Goal: Task Accomplishment & Management: Manage account settings

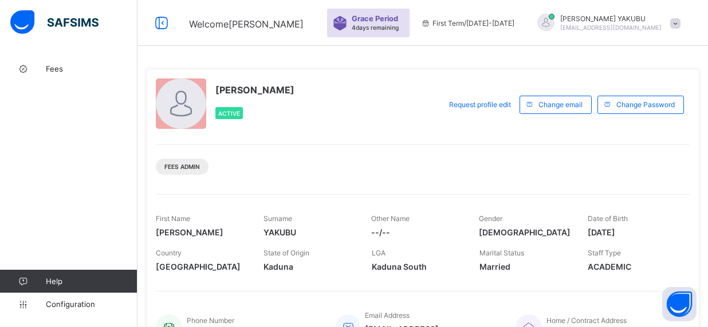
click at [396, 135] on div "[PERSON_NAME] Active Request profile edit Change email Change Password Fees Adm…" at bounding box center [422, 214] width 553 height 290
click at [686, 29] on div "[PERSON_NAME] [EMAIL_ADDRESS][DOMAIN_NAME]" at bounding box center [606, 23] width 160 height 19
click at [396, 77] on div "[PERSON_NAME] Active Request profile edit Change email Change Password Fees Adm…" at bounding box center [422, 214] width 553 height 290
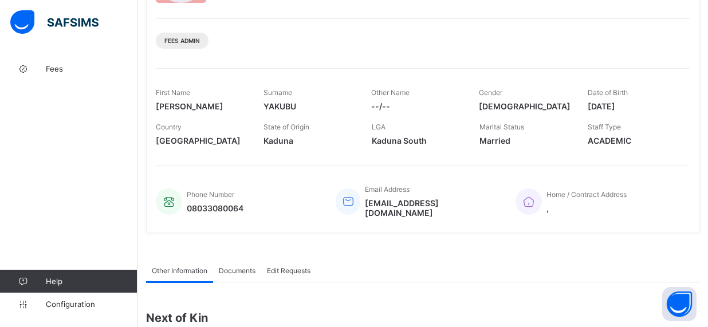
scroll to position [127, 0]
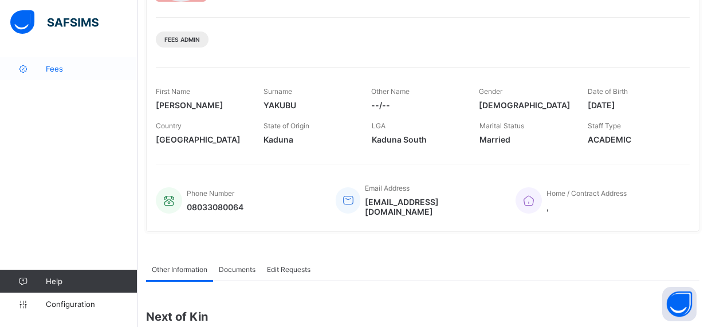
click at [60, 73] on span "Fees" at bounding box center [92, 68] width 92 height 9
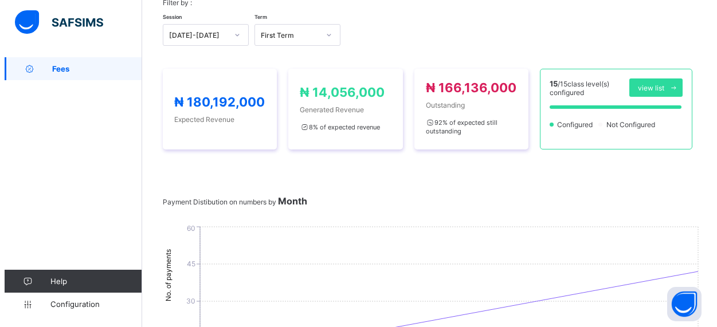
scroll to position [132, 0]
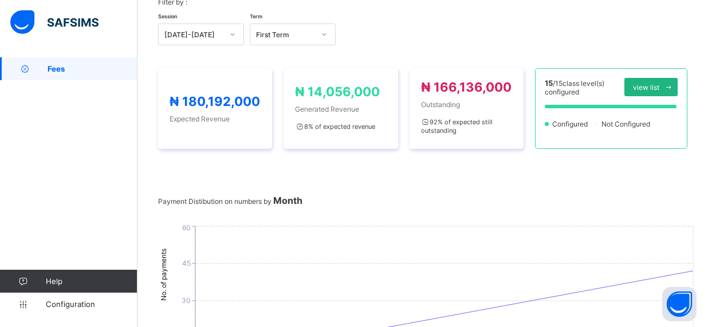
click at [659, 84] on span "view list" at bounding box center [646, 87] width 26 height 9
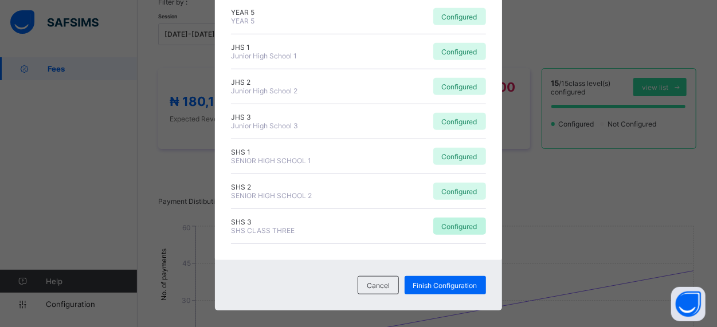
scroll to position [362, 0]
click at [580, 218] on div "× Fees Configuration Status Below are the list of class levels and their config…" at bounding box center [358, 163] width 717 height 327
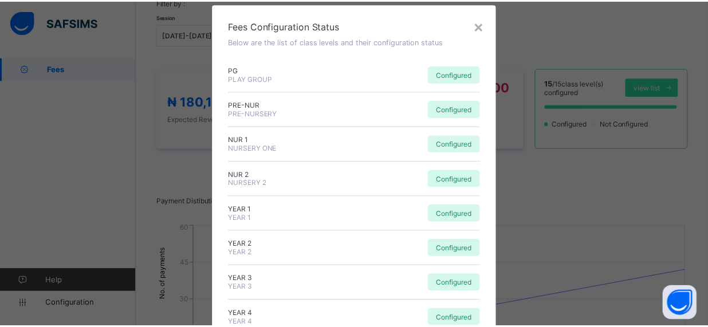
scroll to position [0, 0]
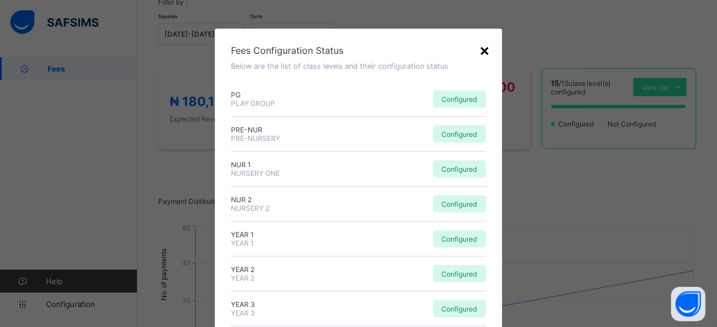
click at [482, 52] on div "×" at bounding box center [484, 49] width 11 height 19
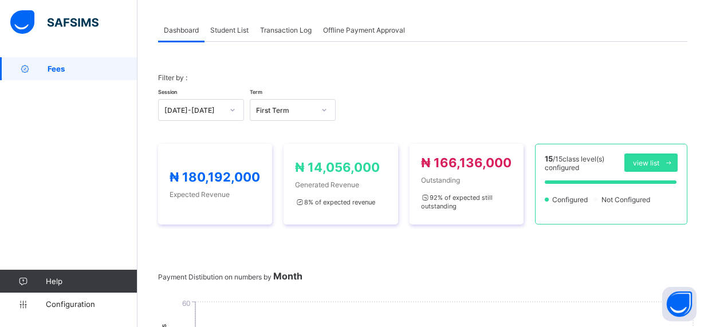
scroll to position [40, 0]
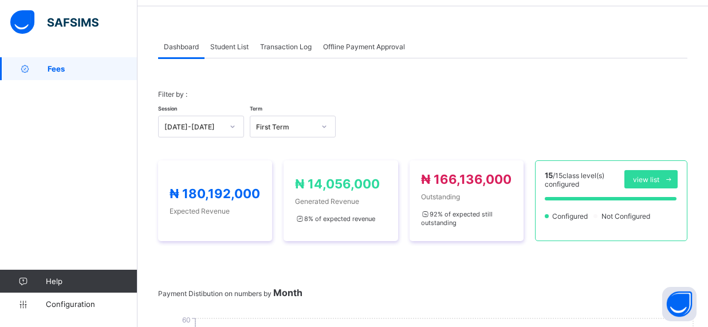
click at [228, 49] on span "Student List" at bounding box center [229, 46] width 38 height 9
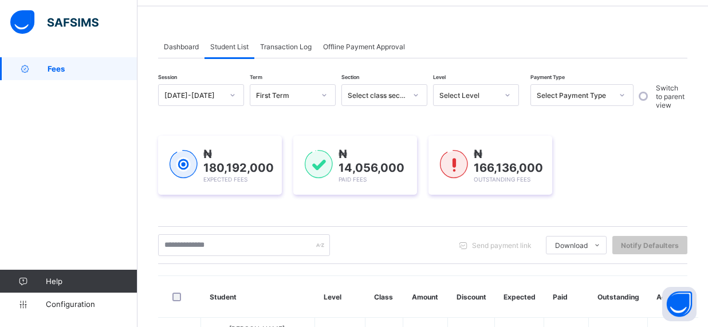
click at [288, 46] on span "Transaction Log" at bounding box center [286, 46] width 52 height 9
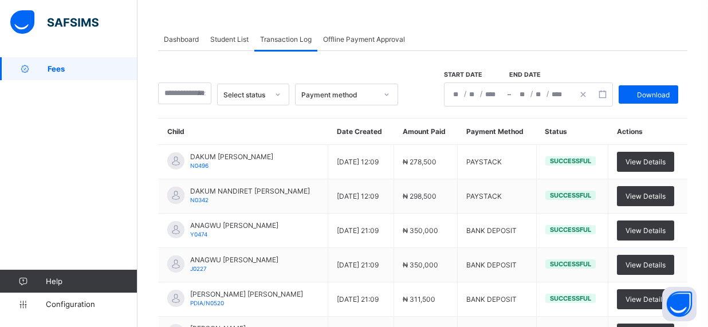
scroll to position [68, 0]
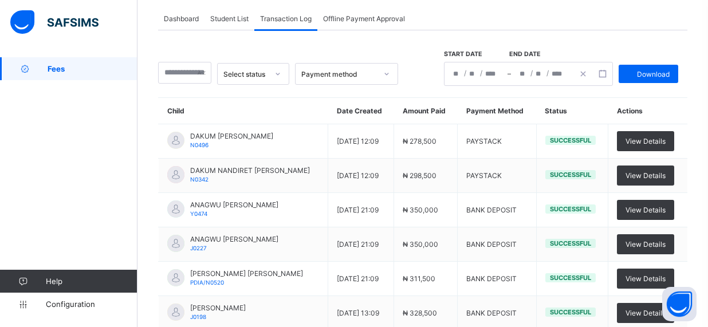
click at [281, 73] on icon at bounding box center [277, 73] width 7 height 11
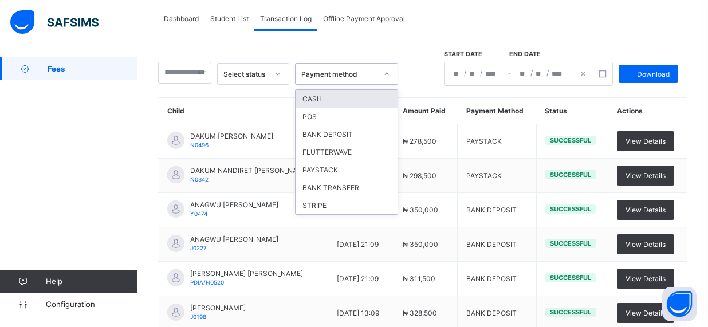
click at [390, 74] on icon at bounding box center [386, 73] width 7 height 11
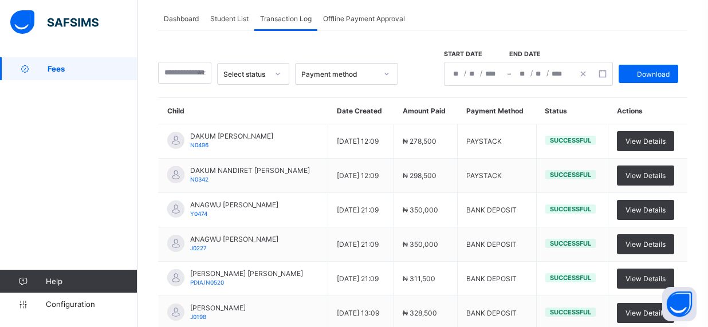
click at [686, 93] on div "Select status Payment method Start date End date / / – / / Download Child Date …" at bounding box center [422, 283] width 529 height 506
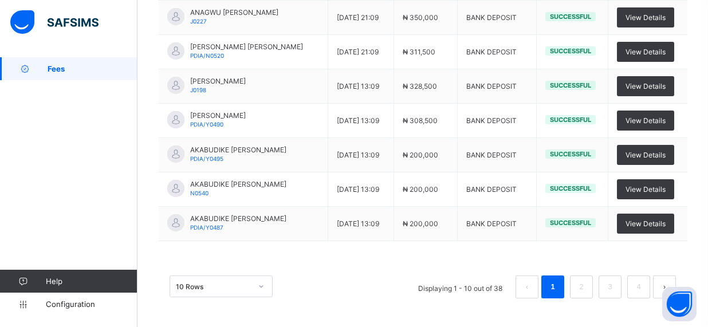
scroll to position [303, 0]
click at [647, 254] on div "10 Rows Displaying 1 - 10 out of 38 1 2 3 4" at bounding box center [422, 281] width 529 height 57
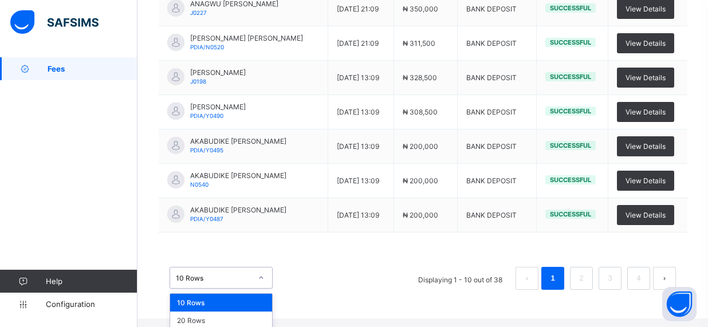
scroll to position [330, 0]
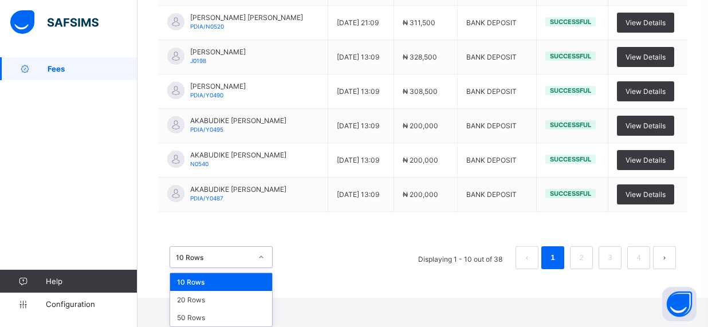
click at [266, 268] on div "option 10 Rows focused, 1 of 3. 3 results available. Use Up and Down to choose …" at bounding box center [221, 257] width 103 height 22
click at [200, 317] on div "50 Rows" at bounding box center [221, 318] width 102 height 18
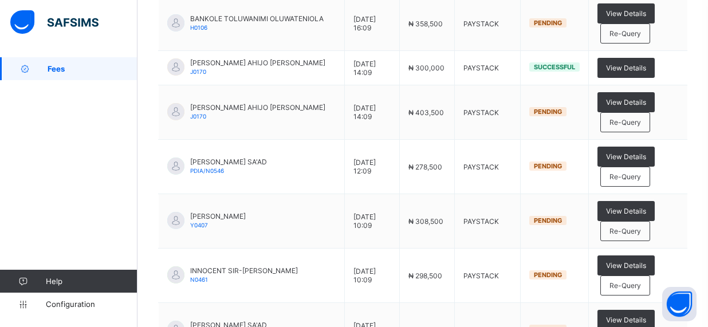
scroll to position [1404, 0]
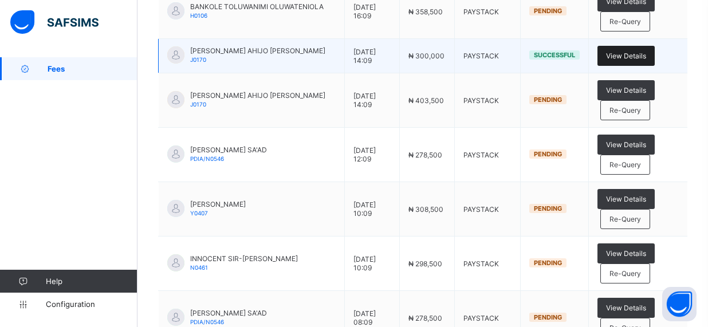
click at [624, 54] on div "View Details" at bounding box center [625, 56] width 57 height 20
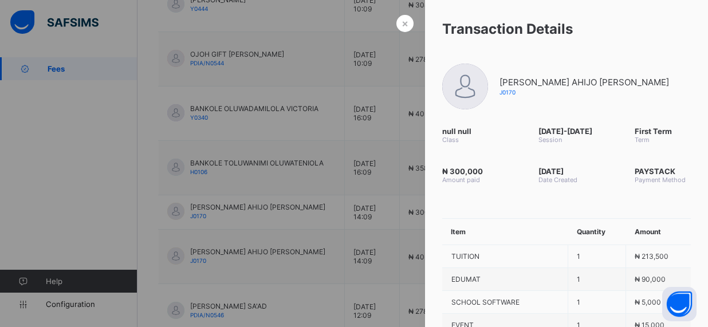
scroll to position [1214, 0]
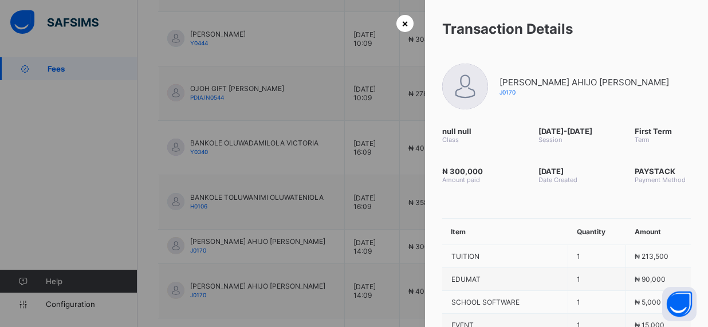
click at [402, 23] on span "×" at bounding box center [405, 23] width 7 height 12
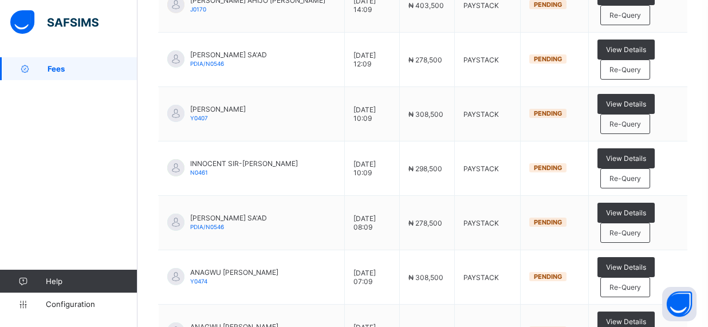
scroll to position [1609, 0]
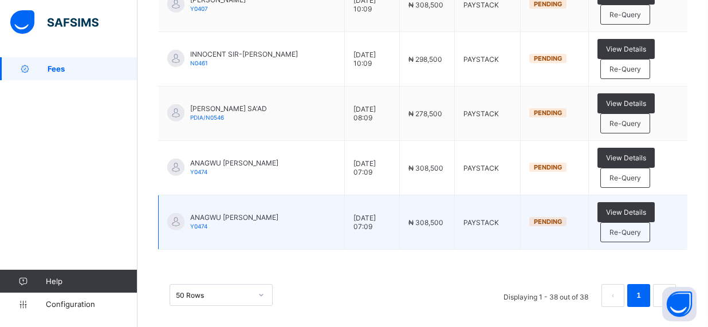
click at [680, 201] on td "View Details Re-Query" at bounding box center [637, 222] width 99 height 54
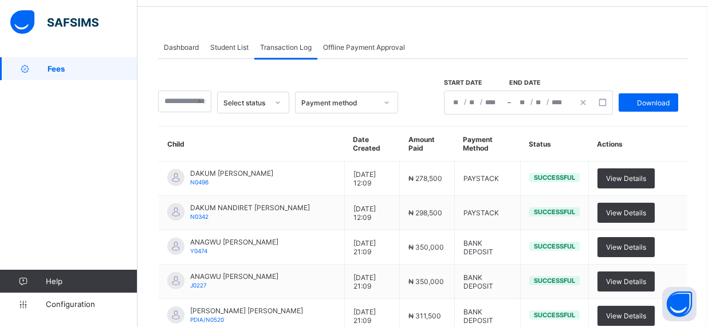
scroll to position [33, 0]
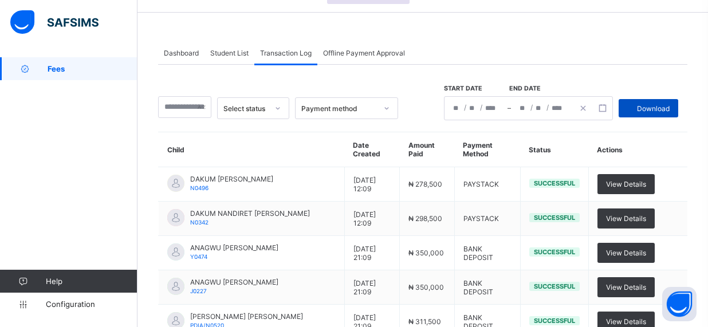
click at [670, 107] on span "Download" at bounding box center [653, 108] width 33 height 9
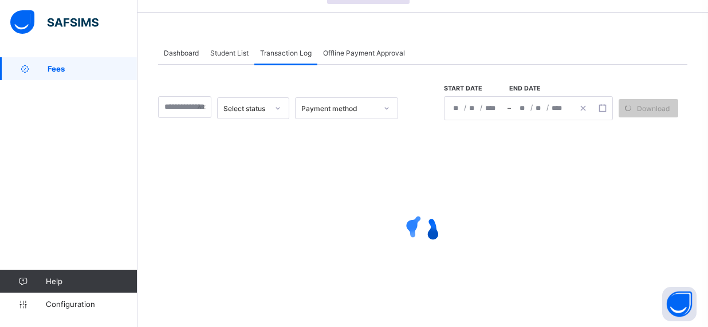
click at [225, 52] on span "Student List" at bounding box center [229, 53] width 38 height 9
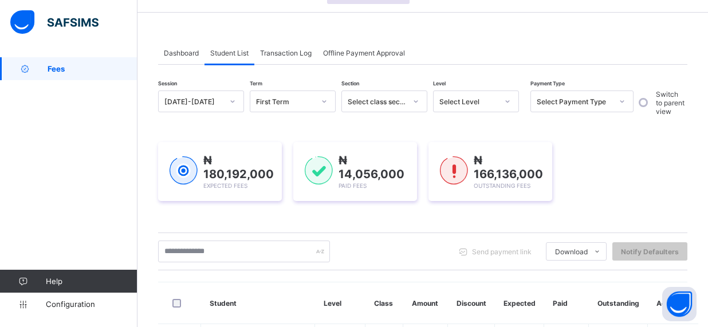
click at [669, 164] on div "₦ 180,192,000 Expected Fees ₦ 14,056,000 Paid Fees ₦ 166,136,000 Outstanding Fe…" at bounding box center [422, 171] width 529 height 59
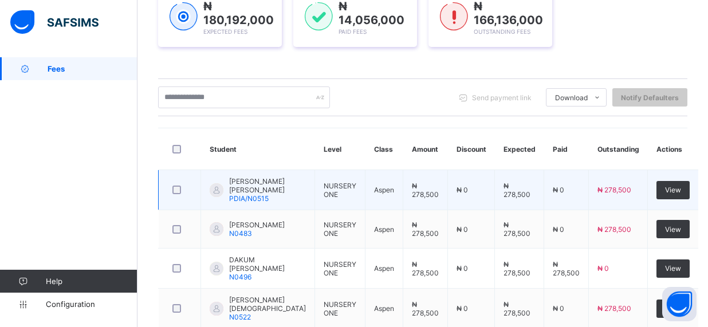
scroll to position [187, 0]
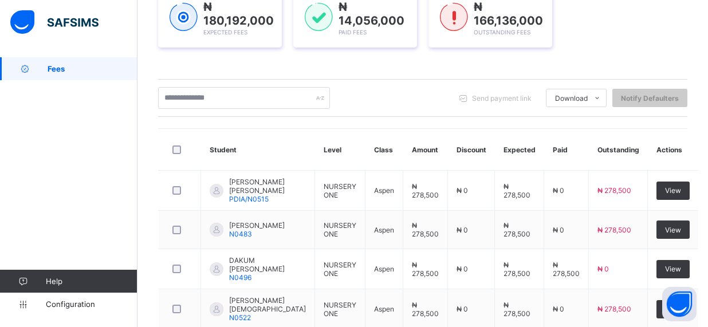
click at [355, 120] on div "Session [DATE]-[DATE] Term First Term Section Select class section Level Select…" at bounding box center [422, 278] width 529 height 683
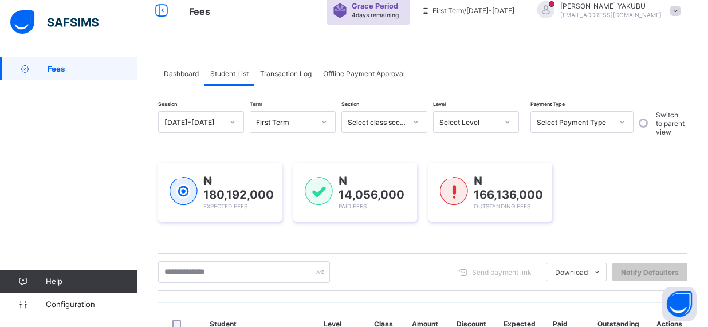
scroll to position [0, 0]
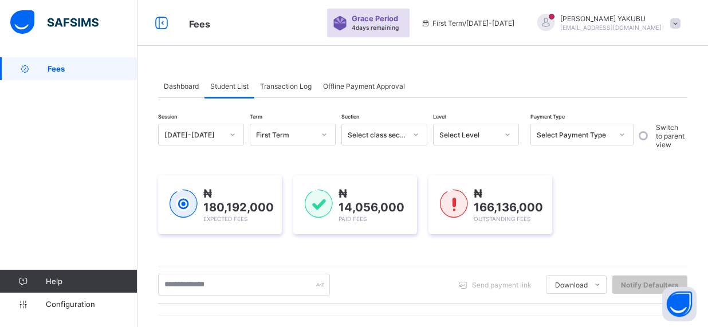
click at [299, 85] on span "Transaction Log" at bounding box center [286, 86] width 52 height 9
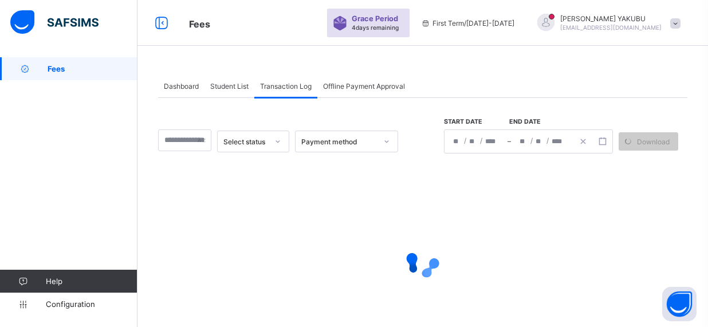
click at [357, 87] on span "Offline Payment Approval" at bounding box center [364, 86] width 82 height 9
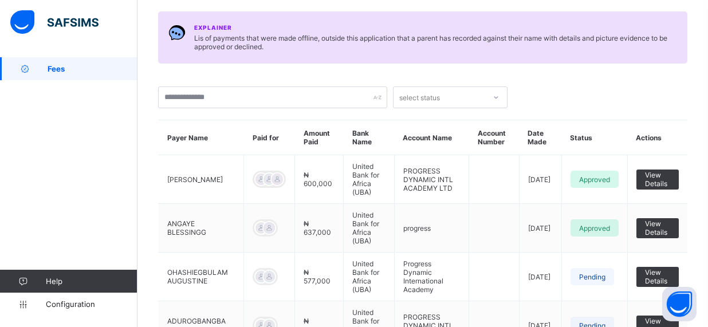
scroll to position [79, 0]
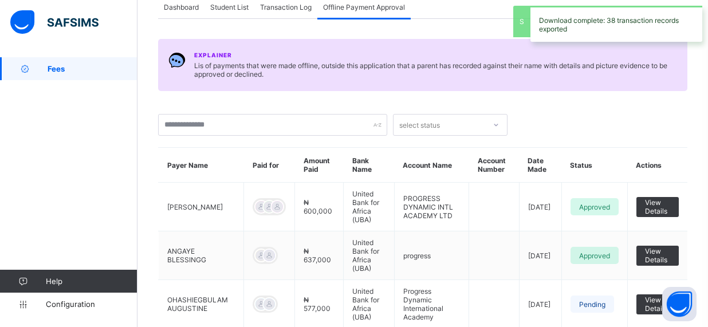
click at [644, 120] on div at bounding box center [584, 119] width 143 height 33
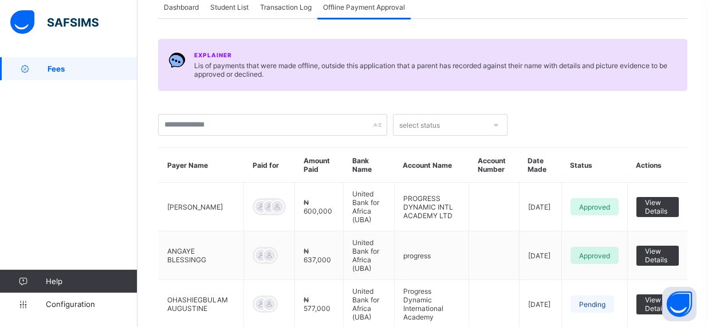
click at [643, 9] on div "Dashboard Student List Transaction Log Offline Payment Approval" at bounding box center [422, 6] width 529 height 23
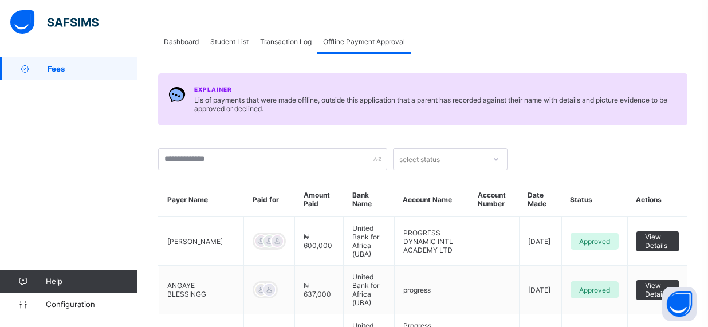
scroll to position [0, 0]
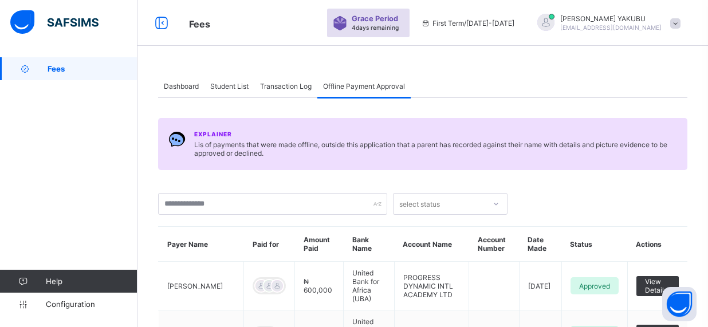
click at [179, 83] on span "Dashboard" at bounding box center [181, 86] width 35 height 9
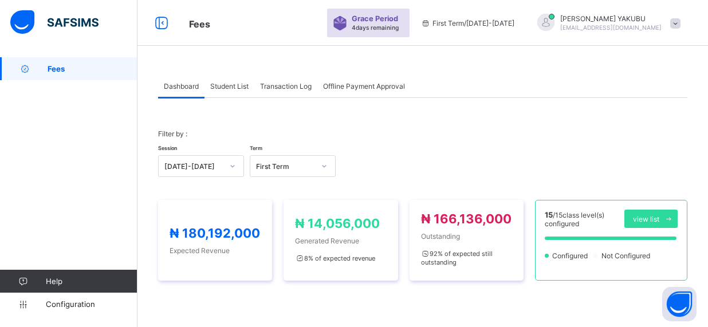
click at [226, 89] on span "Student List" at bounding box center [229, 86] width 38 height 9
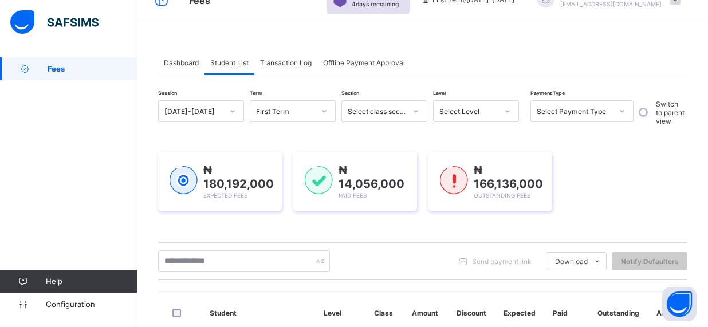
scroll to position [27, 0]
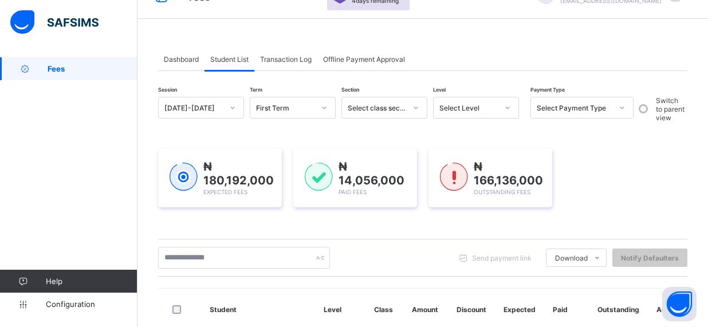
click at [325, 108] on icon at bounding box center [324, 107] width 7 height 11
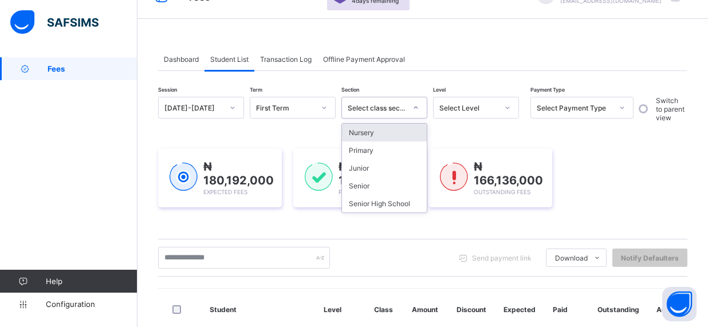
click at [391, 113] on div "Select class section" at bounding box center [373, 108] width 63 height 16
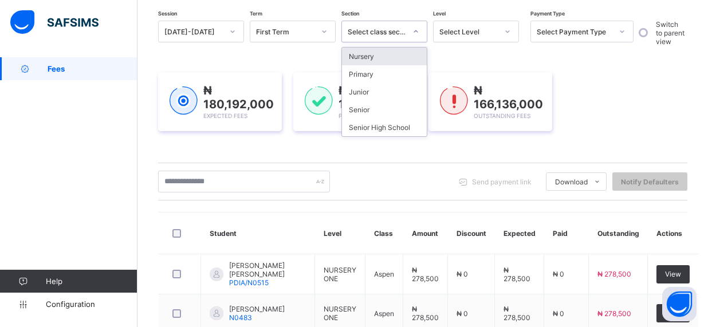
scroll to position [133, 0]
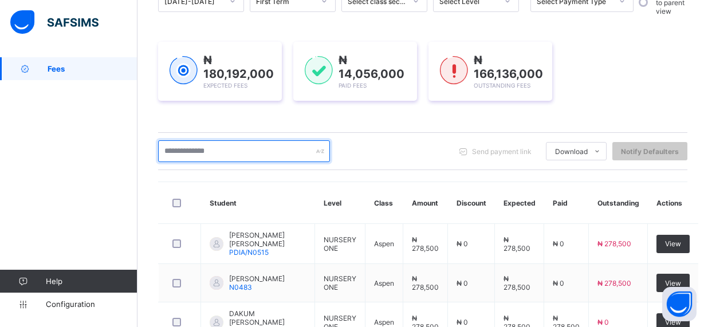
click at [213, 153] on input "text" at bounding box center [244, 151] width 172 height 22
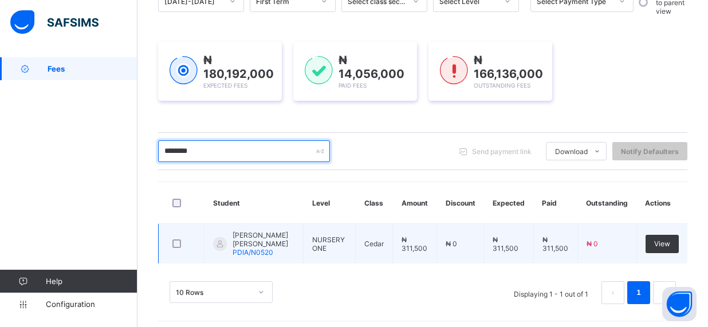
type input "********"
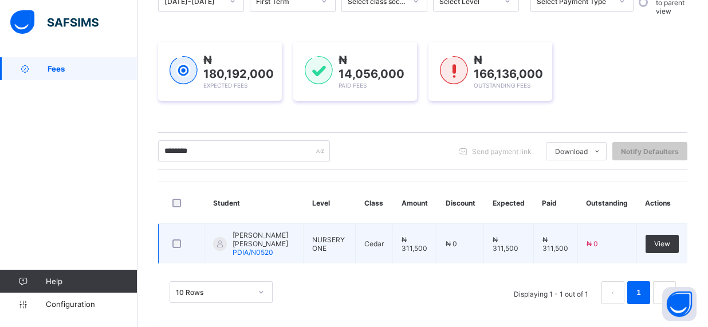
click at [249, 243] on span "[PERSON_NAME] [PERSON_NAME]" at bounding box center [264, 239] width 62 height 17
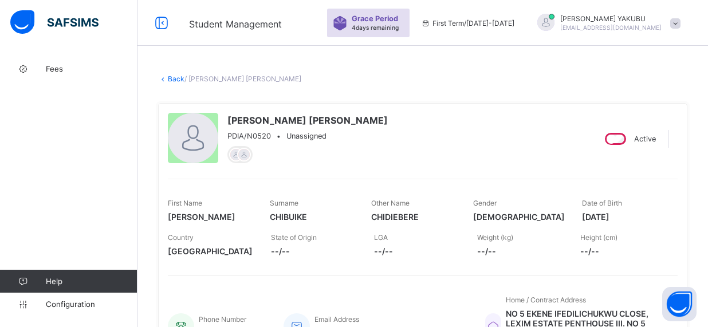
click at [168, 76] on link "Back" at bounding box center [176, 78] width 17 height 9
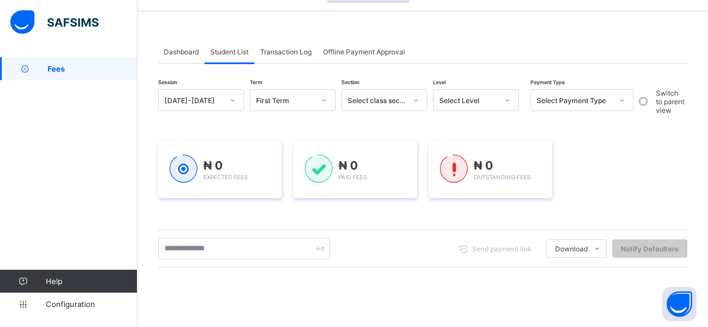
scroll to position [38, 0]
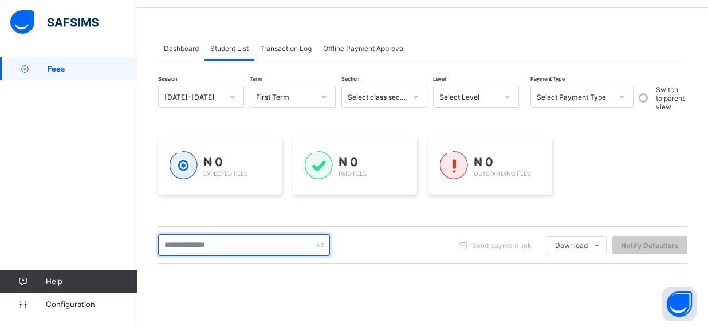
click at [285, 250] on input "text" at bounding box center [244, 245] width 172 height 22
type input "********"
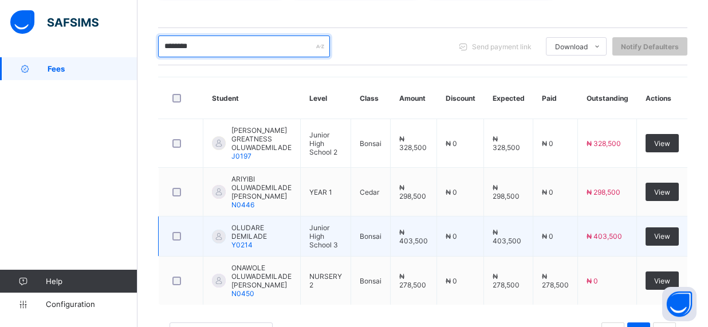
scroll to position [244, 0]
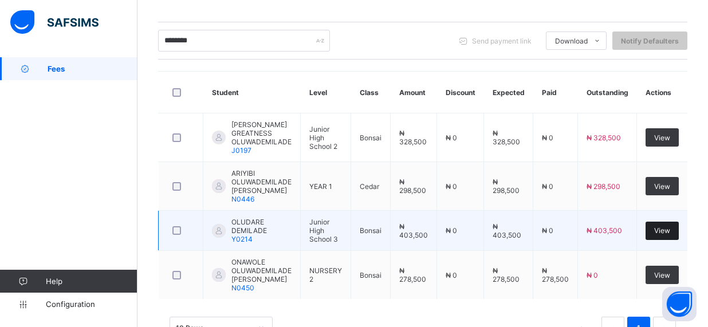
click at [679, 233] on div "View" at bounding box center [662, 231] width 33 height 18
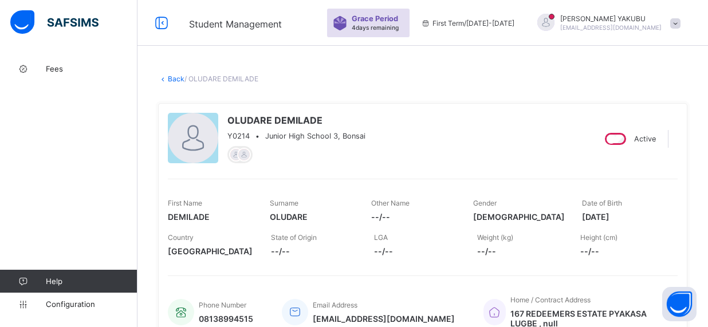
click at [168, 78] on link "Back" at bounding box center [176, 78] width 17 height 9
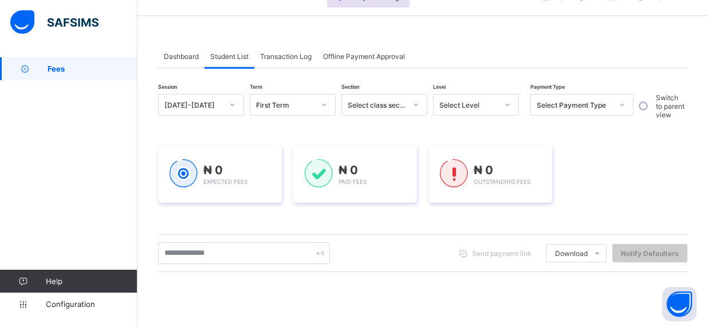
scroll to position [32, 0]
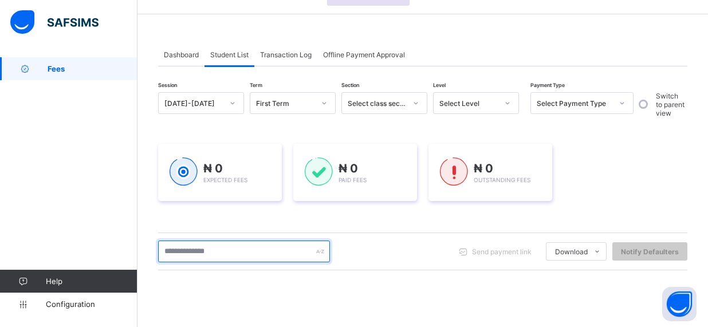
click at [251, 251] on input "text" at bounding box center [244, 252] width 172 height 22
type input "******"
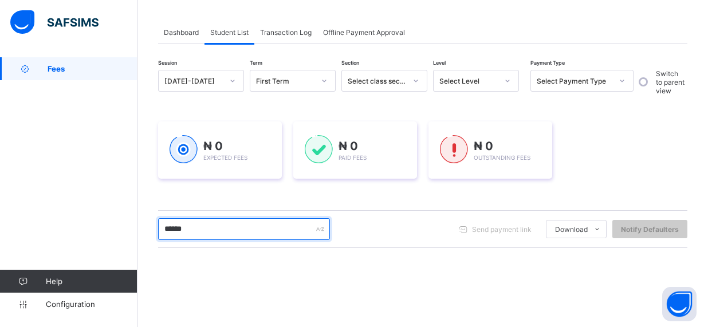
scroll to position [56, 0]
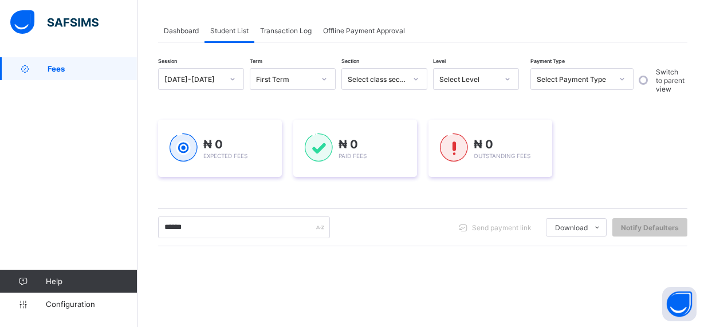
click at [109, 185] on div "Fees Help Configuration" at bounding box center [68, 186] width 137 height 281
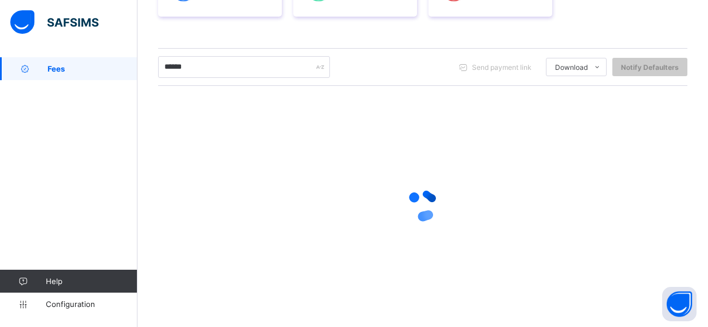
scroll to position [219, 0]
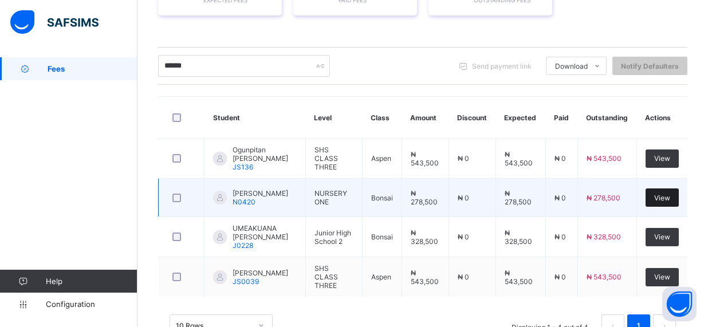
click at [663, 195] on span "View" at bounding box center [662, 198] width 16 height 9
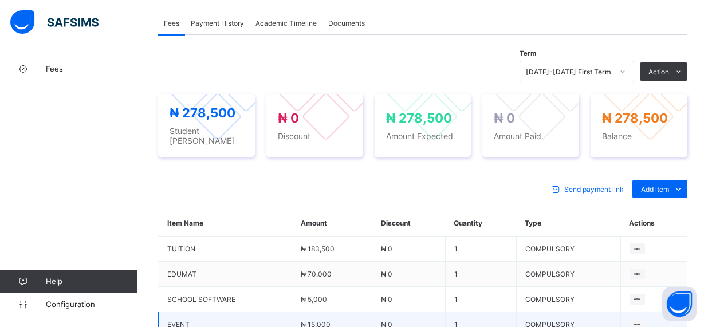
scroll to position [368, 0]
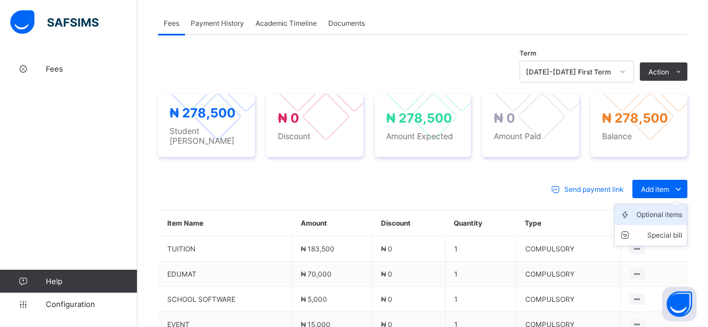
click at [678, 209] on div "Optional items" at bounding box center [659, 214] width 46 height 11
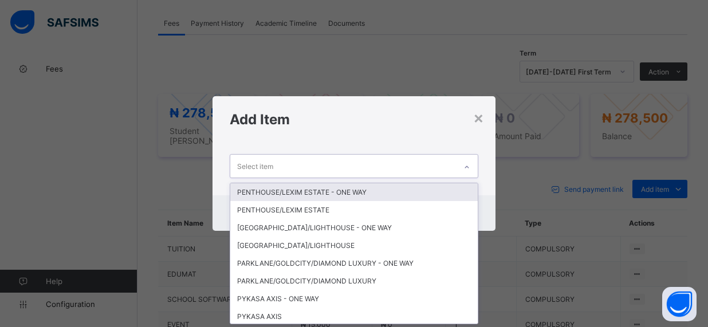
click at [467, 169] on icon at bounding box center [466, 167] width 7 height 11
click at [372, 160] on div "Select item" at bounding box center [343, 166] width 226 height 22
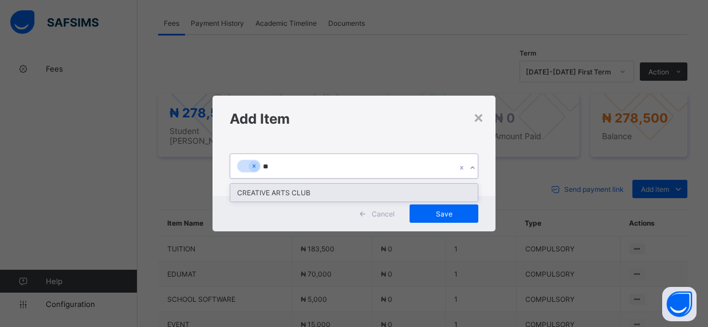
type input "***"
click at [297, 191] on div "CREATIVE ARTS CLUB" at bounding box center [353, 193] width 247 height 18
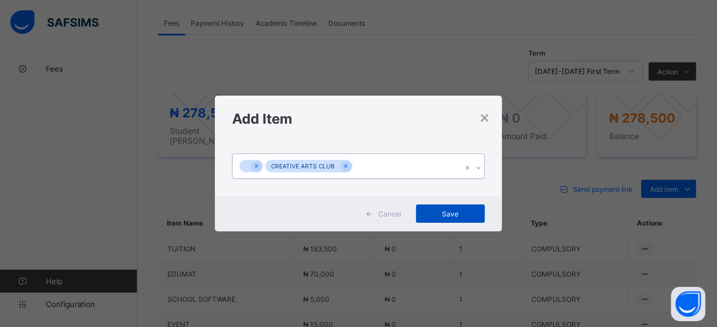
click at [455, 213] on span "Save" at bounding box center [450, 214] width 52 height 9
click at [253, 169] on icon at bounding box center [254, 166] width 6 height 8
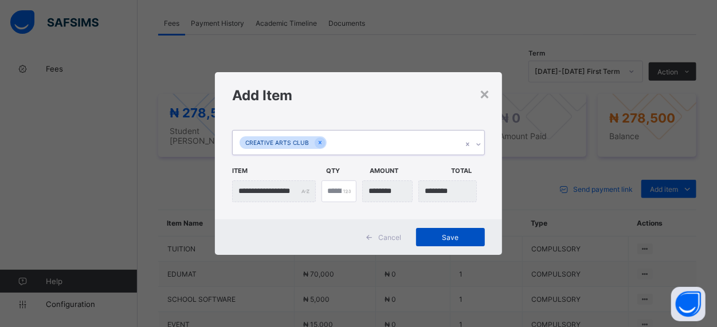
click at [454, 232] on div "Save" at bounding box center [450, 237] width 69 height 18
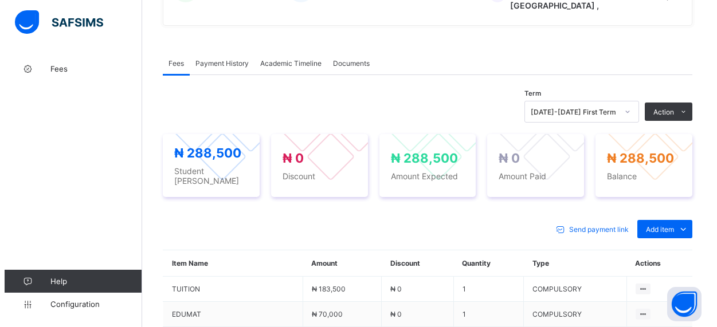
scroll to position [319, 0]
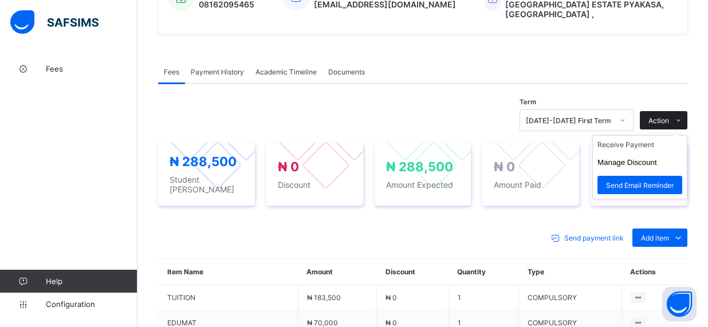
click at [683, 117] on icon at bounding box center [678, 120] width 9 height 7
click at [652, 136] on li "Receive Payment" at bounding box center [640, 145] width 94 height 18
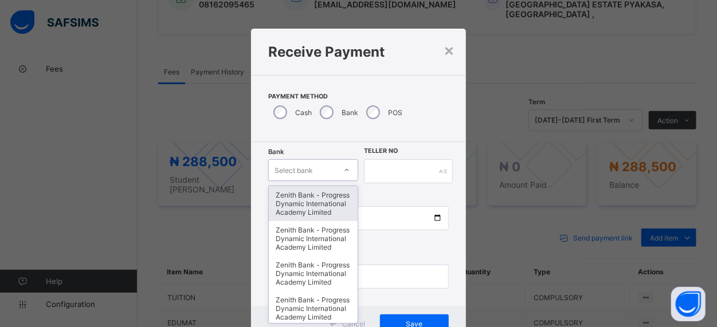
click at [339, 168] on div "option Zenith Bank - Progress Dynamic International Academy Limited focused, 1 …" at bounding box center [313, 170] width 90 height 22
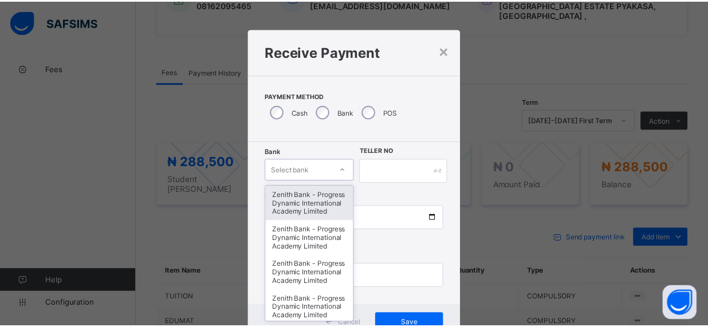
scroll to position [36, 0]
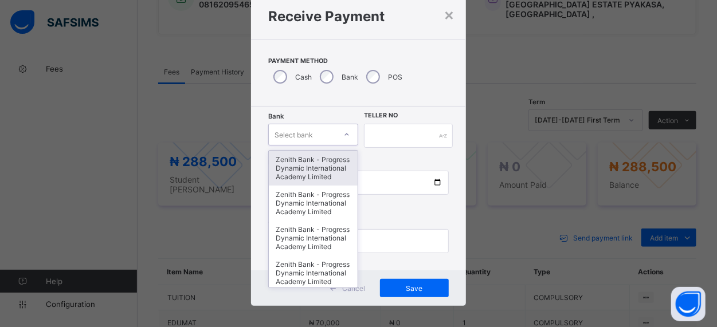
click at [316, 173] on div "Zenith Bank - Progress Dynamic International Academy Limited" at bounding box center [313, 168] width 89 height 35
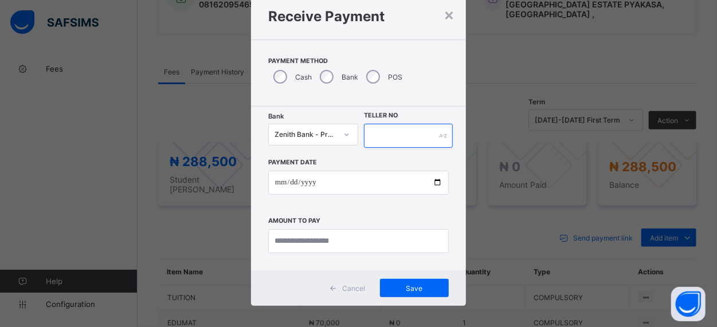
click at [408, 141] on input "text" at bounding box center [408, 136] width 88 height 24
type input "*"
type input "**********"
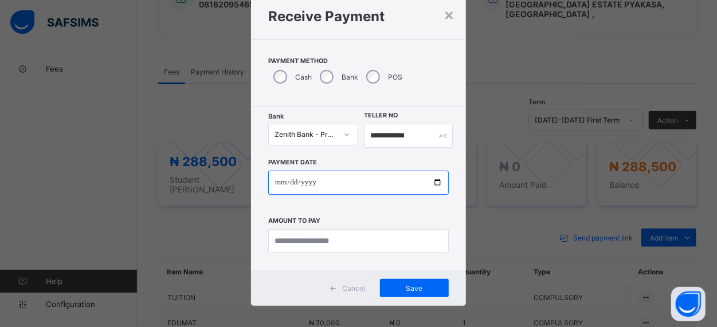
click at [370, 183] on input "date" at bounding box center [358, 183] width 180 height 24
click at [347, 179] on input "date" at bounding box center [358, 183] width 180 height 24
click at [436, 182] on input "date" at bounding box center [358, 183] width 180 height 24
type input "**********"
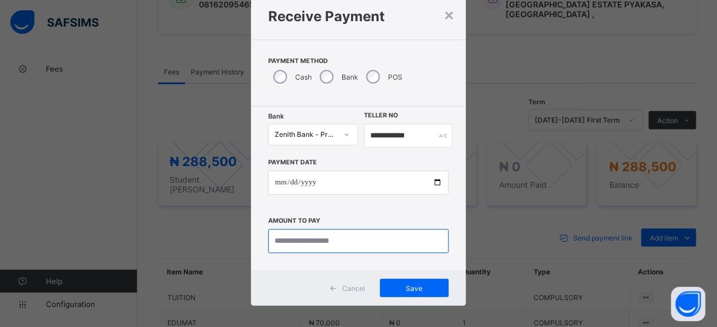
click at [347, 243] on input "currency" at bounding box center [358, 241] width 180 height 24
type input "*********"
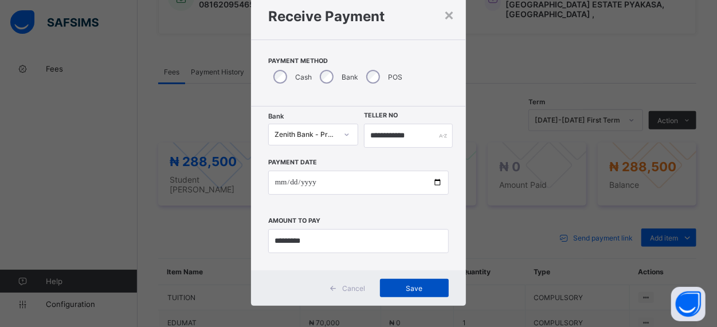
click at [424, 289] on span "Save" at bounding box center [414, 288] width 52 height 9
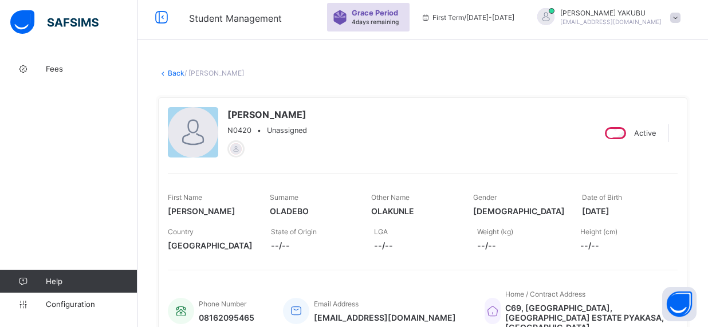
scroll to position [0, 0]
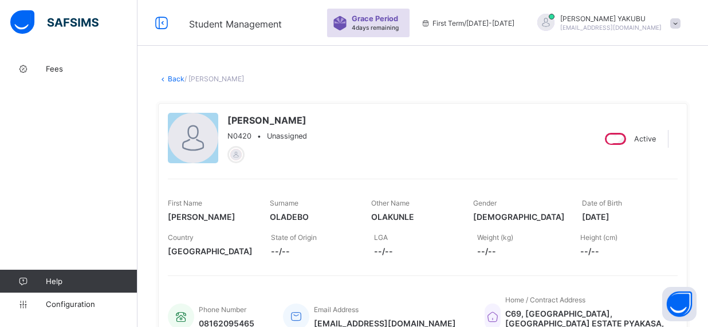
click at [171, 78] on link "Back" at bounding box center [176, 78] width 17 height 9
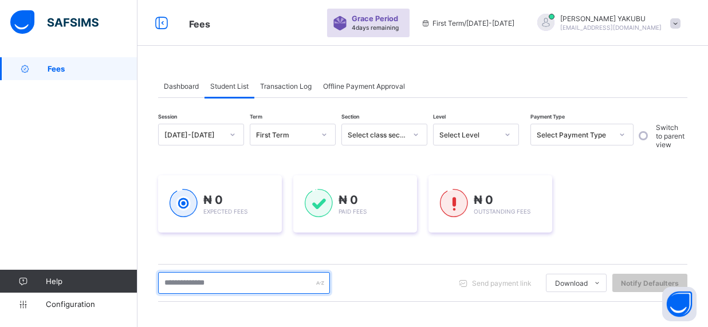
click at [277, 286] on input "text" at bounding box center [244, 283] width 172 height 22
type input "*******"
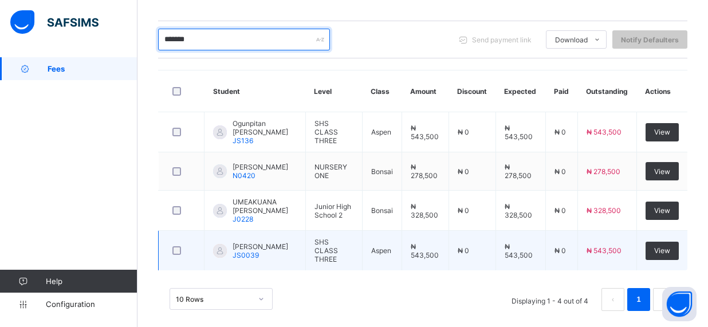
scroll to position [250, 0]
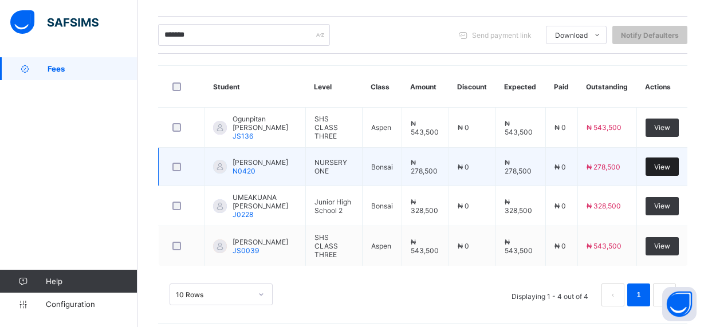
click at [679, 171] on div "View" at bounding box center [662, 167] width 33 height 18
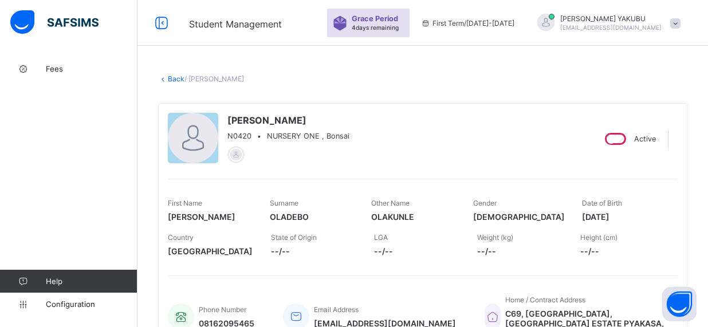
click at [168, 77] on link "Back" at bounding box center [176, 78] width 17 height 9
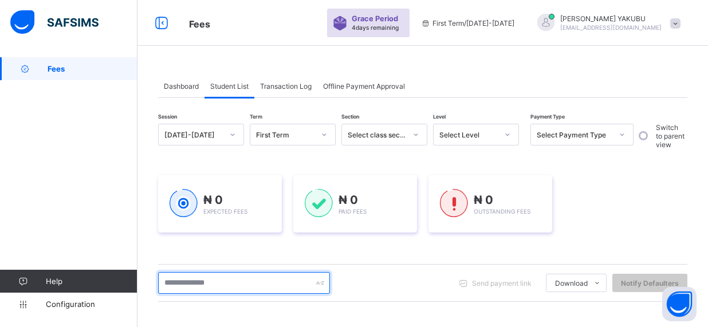
click at [267, 286] on input "text" at bounding box center [244, 283] width 172 height 22
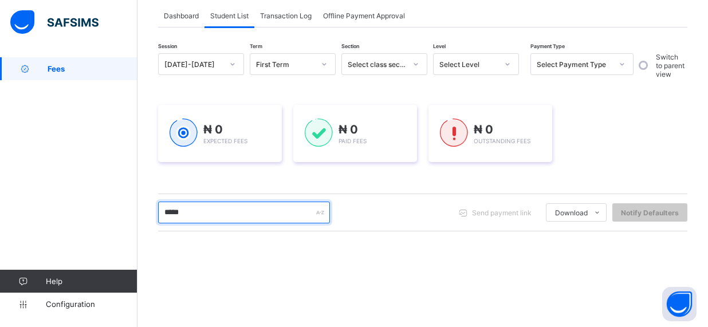
scroll to position [111, 0]
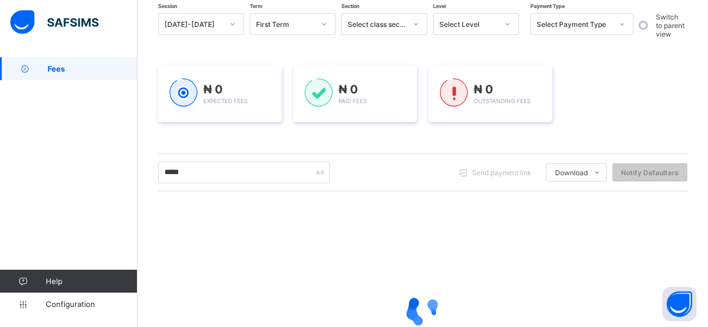
click at [408, 180] on div "***** Send payment link Download Students Payment Students Payment Status Stude…" at bounding box center [422, 173] width 529 height 22
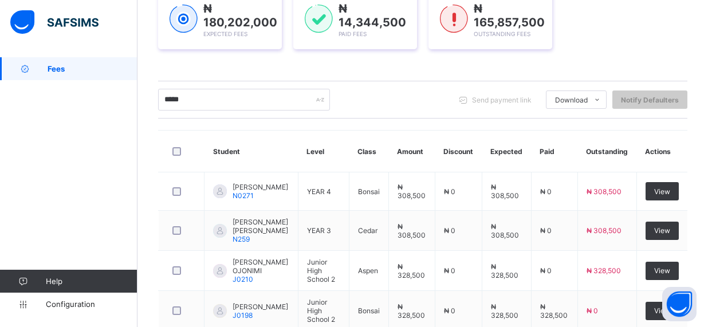
scroll to position [156, 0]
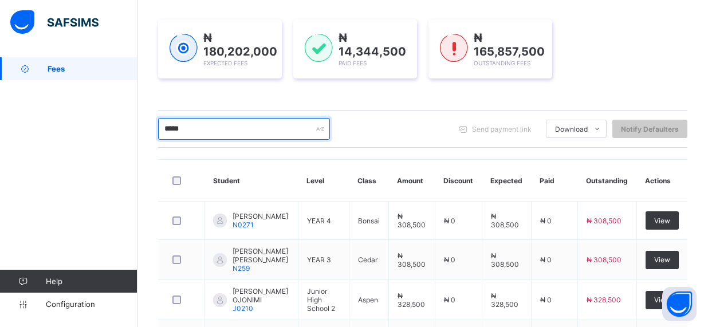
click at [278, 129] on input "*****" at bounding box center [244, 129] width 172 height 22
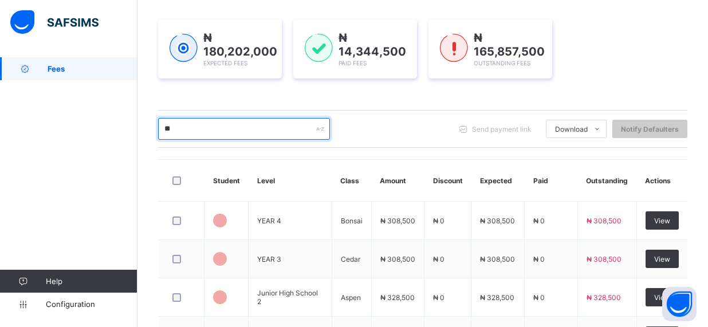
type input "*"
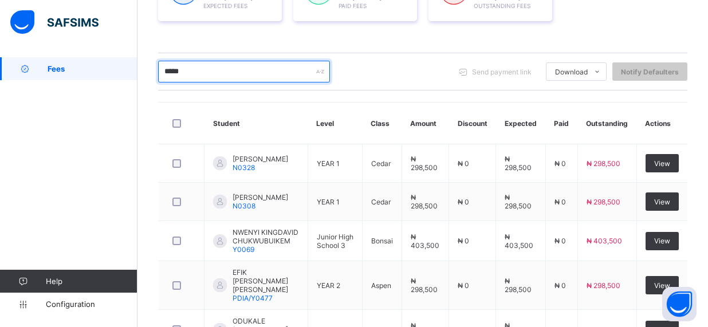
scroll to position [214, 0]
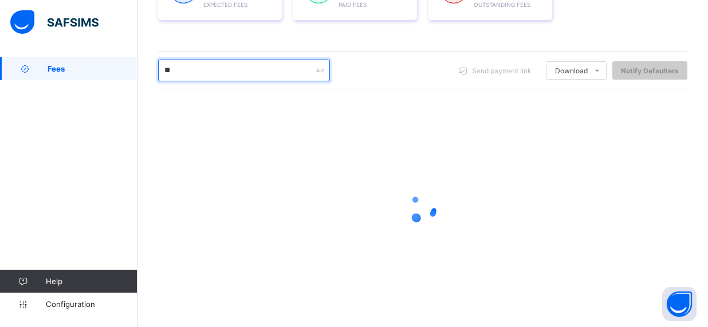
type input "*"
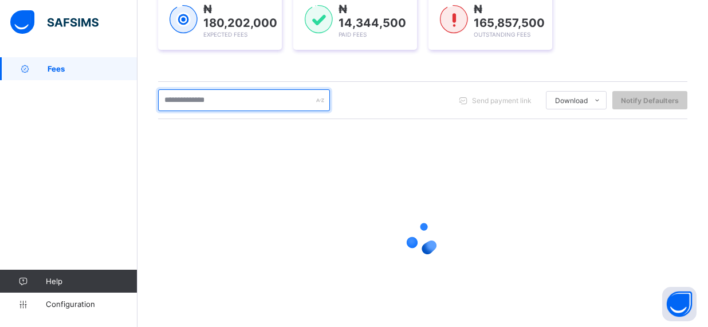
scroll to position [87, 0]
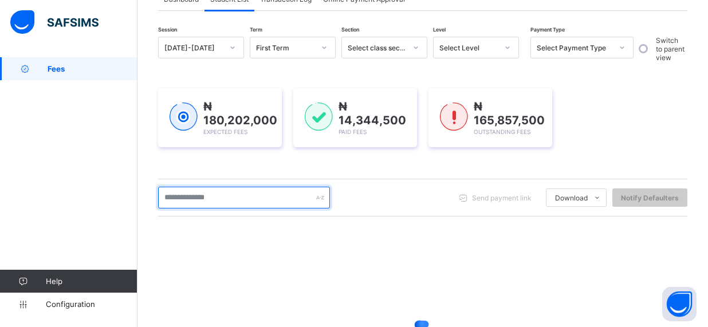
click at [233, 198] on input "text" at bounding box center [244, 198] width 172 height 22
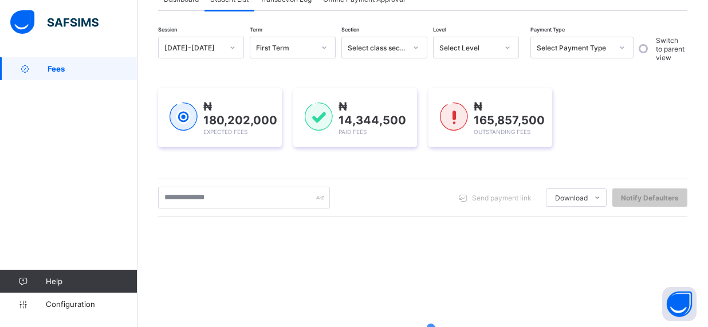
click at [395, 196] on div "Send payment link Download Students Payment Students Payment Status Student Ite…" at bounding box center [422, 198] width 529 height 22
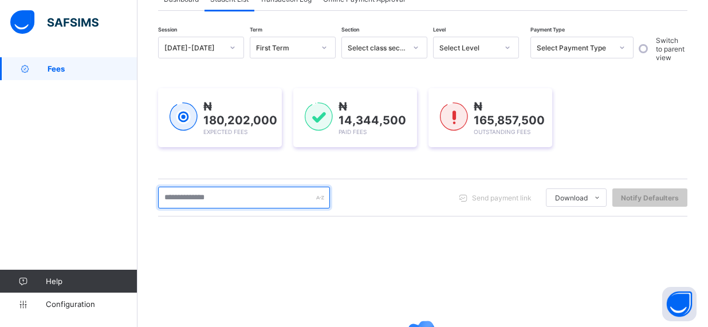
click at [257, 200] on input "text" at bounding box center [244, 198] width 172 height 22
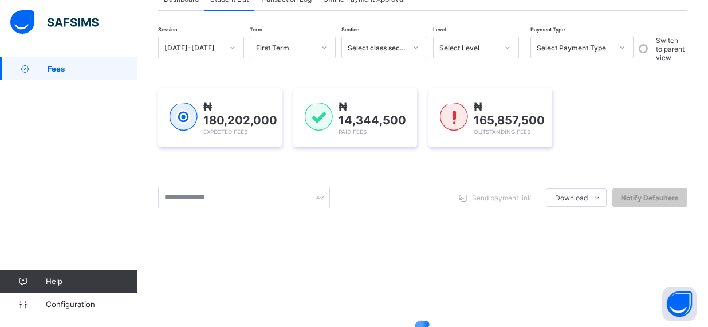
click at [411, 207] on div "Send payment link Download Students Payment Students Payment Status Student Ite…" at bounding box center [422, 198] width 529 height 22
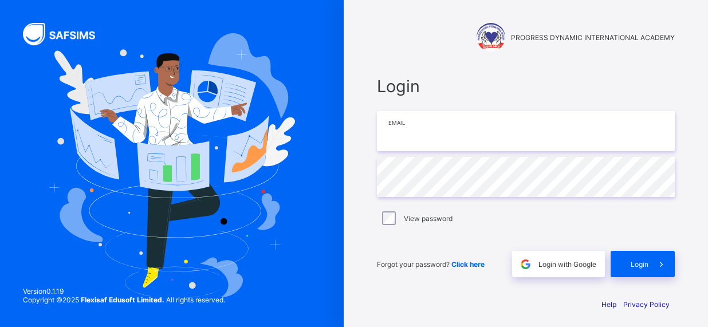
click at [451, 144] on input "email" at bounding box center [526, 131] width 298 height 40
click at [521, 140] on input "**********" at bounding box center [526, 131] width 298 height 40
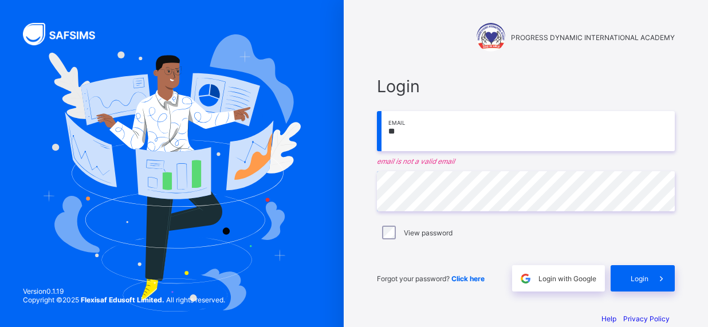
type input "*"
type input "**********"
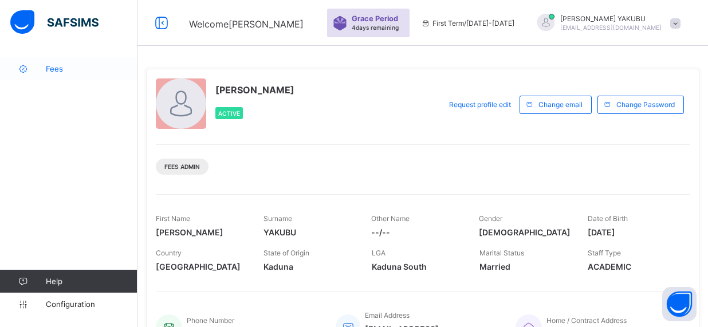
click at [54, 68] on span "Fees" at bounding box center [92, 68] width 92 height 9
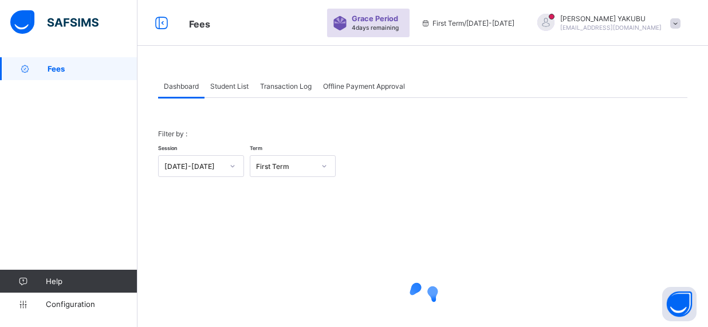
click at [318, 165] on div at bounding box center [323, 166] width 19 height 18
click at [415, 208] on div at bounding box center [422, 297] width 529 height 218
click at [412, 131] on div "Filter by : Session 2025-2026 Term First Term" at bounding box center [422, 153] width 529 height 70
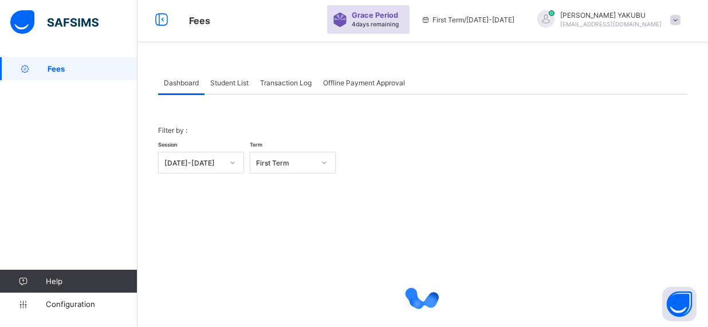
scroll to position [3, 0]
click at [475, 120] on div "Filter by : Session 2025-2026 Term First Term" at bounding box center [422, 150] width 529 height 70
click at [68, 65] on span "Fees" at bounding box center [93, 68] width 90 height 9
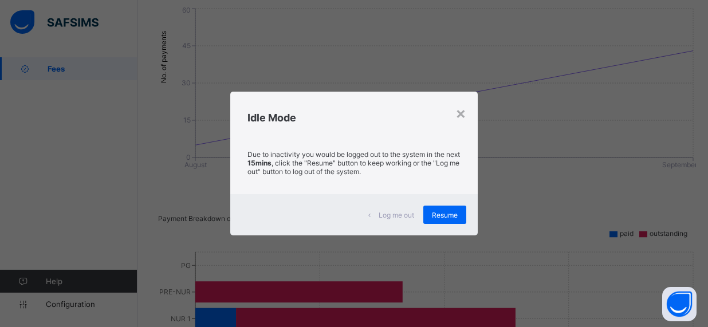
scroll to position [575, 0]
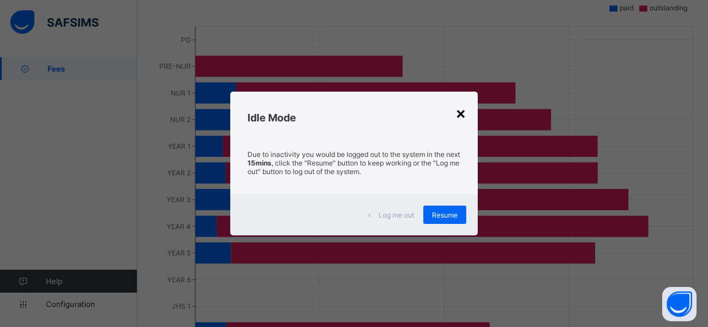
click at [462, 115] on div "×" at bounding box center [460, 112] width 11 height 19
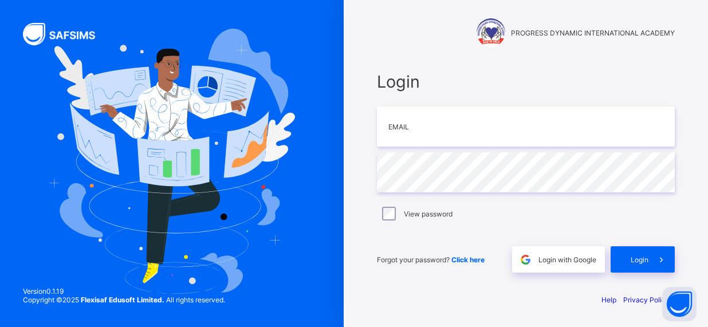
scroll to position [3, 0]
